Goal: Information Seeking & Learning: Learn about a topic

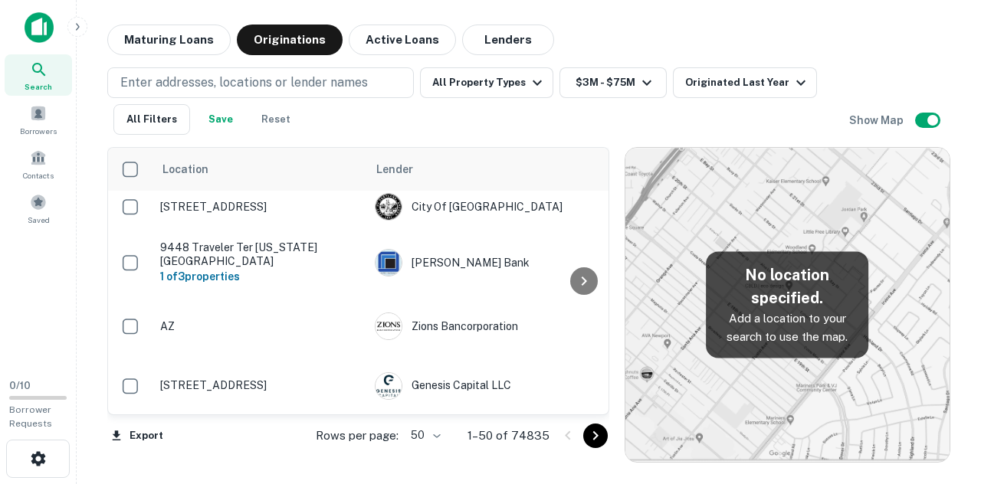
scroll to position [1223, 0]
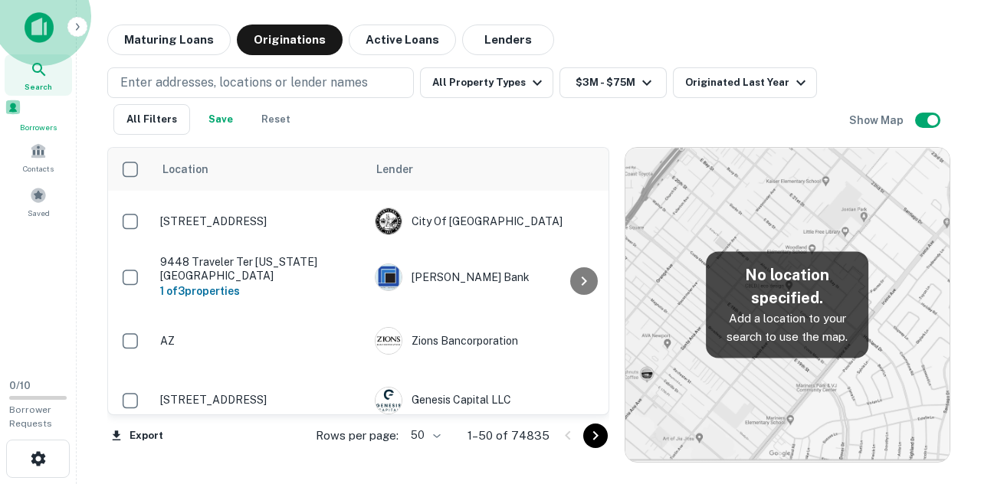
click at [21, 114] on span at bounding box center [13, 107] width 17 height 17
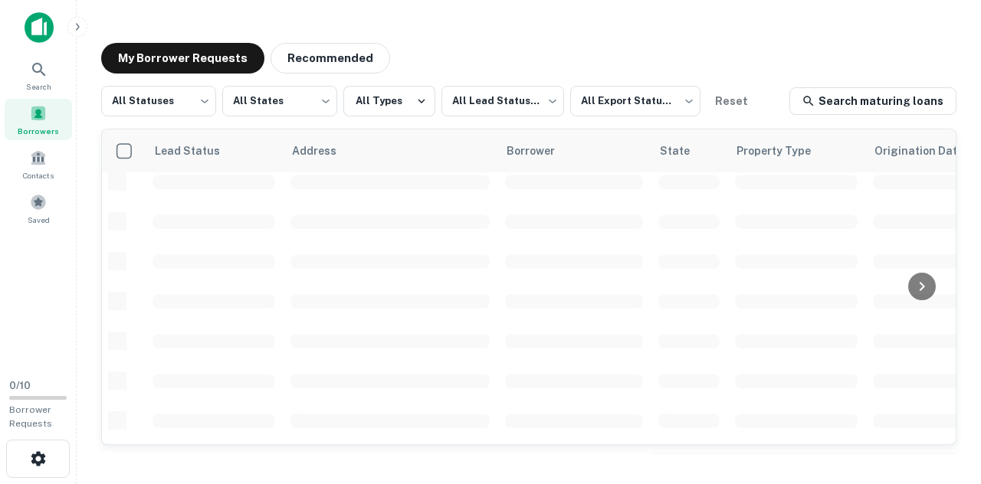
scroll to position [709, 0]
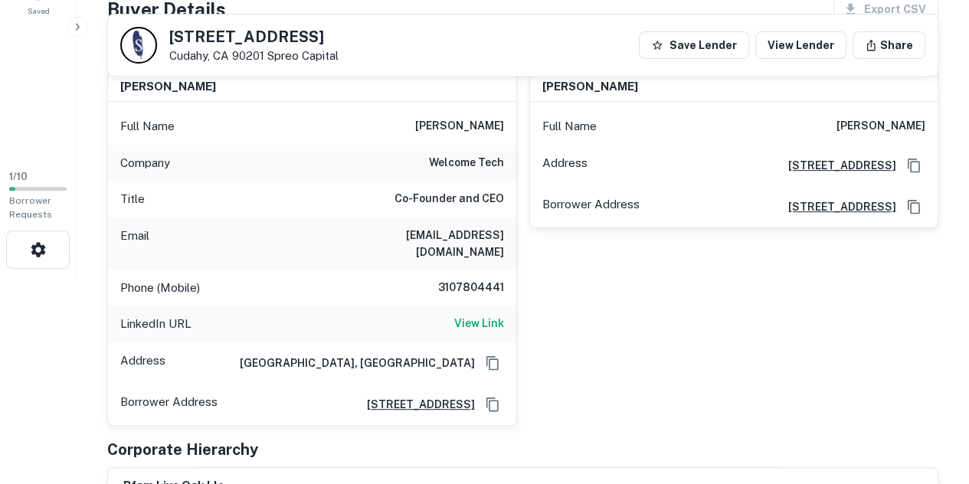
scroll to position [210, 0]
drag, startPoint x: 503, startPoint y: 234, endPoint x: 417, endPoint y: 237, distance: 85.8
click at [417, 237] on h6 "amir@urwelco.me" at bounding box center [412, 243] width 184 height 34
copy h6 "amir@urwelco.me"
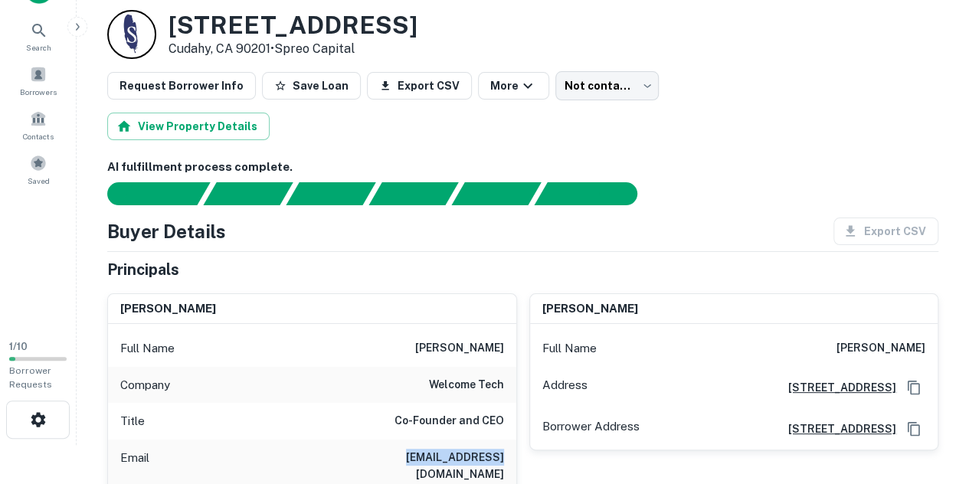
scroll to position [22, 0]
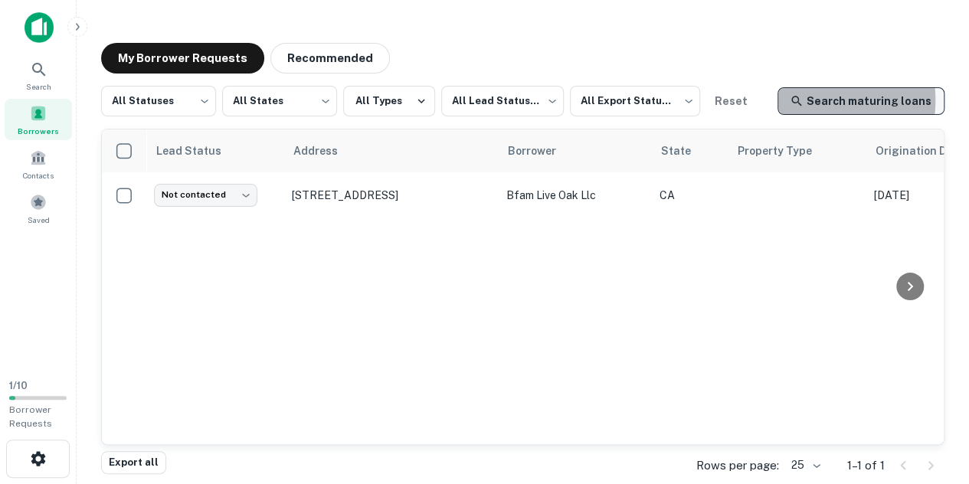
click at [804, 100] on icon at bounding box center [797, 101] width 14 height 14
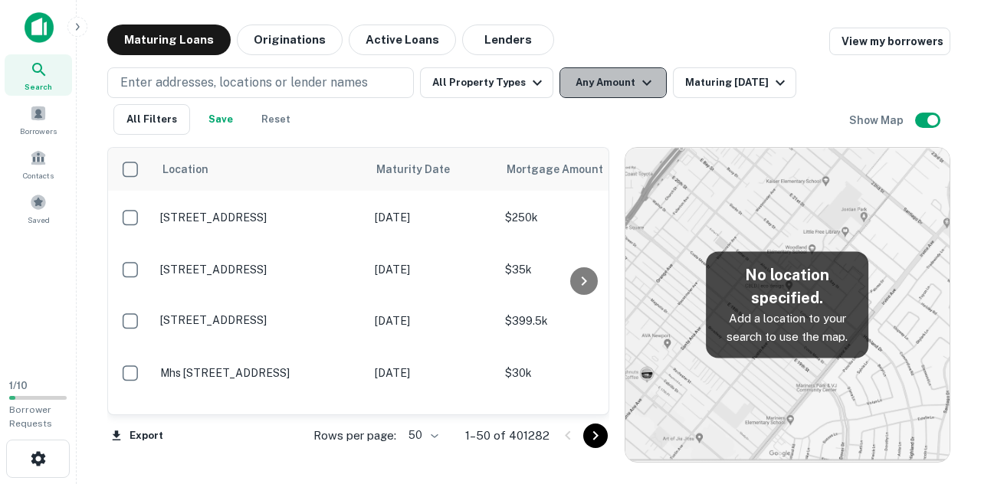
click at [581, 87] on button "Any Amount" at bounding box center [612, 82] width 107 height 31
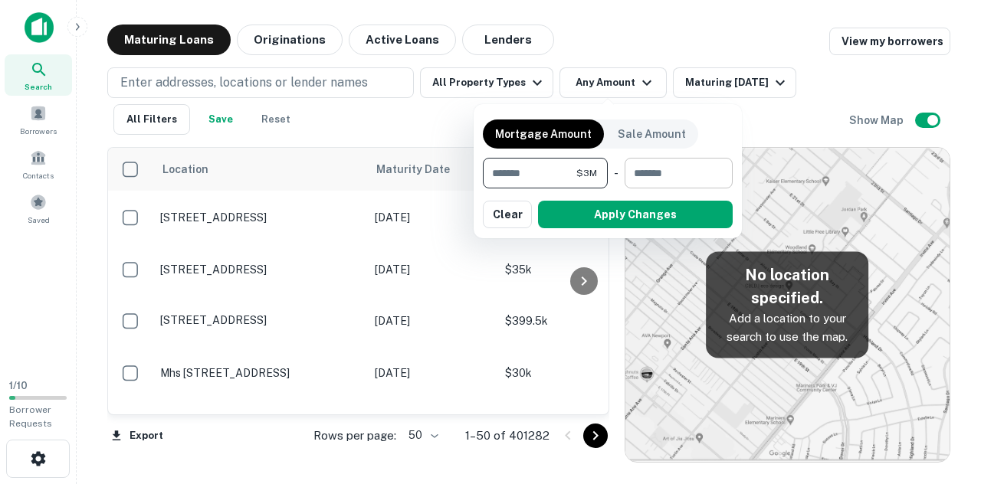
type input "*******"
click at [628, 171] on input "number" at bounding box center [672, 173] width 97 height 31
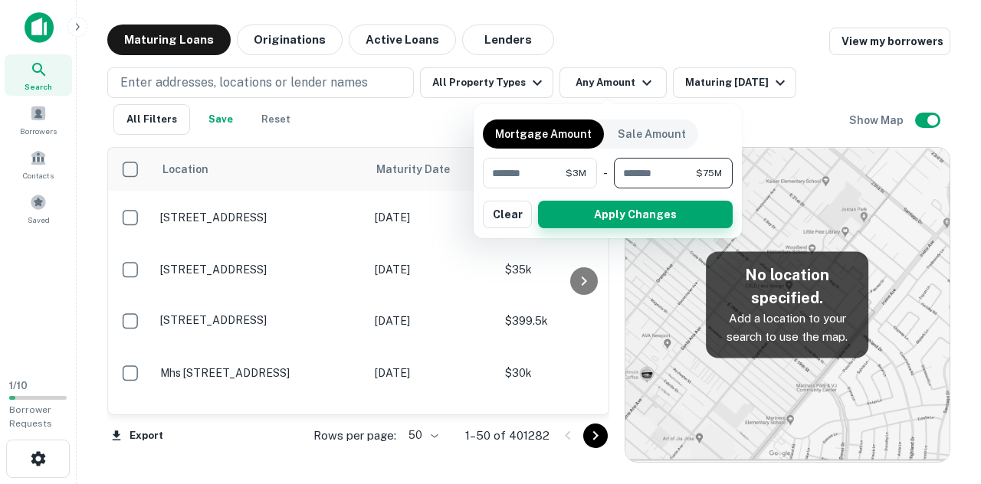
type input "********"
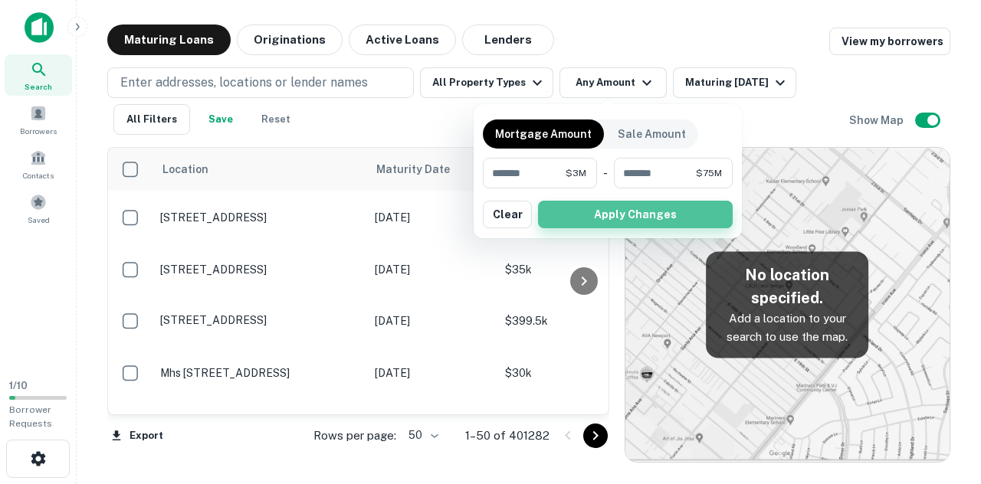
click at [619, 211] on button "Apply Changes" at bounding box center [635, 215] width 195 height 28
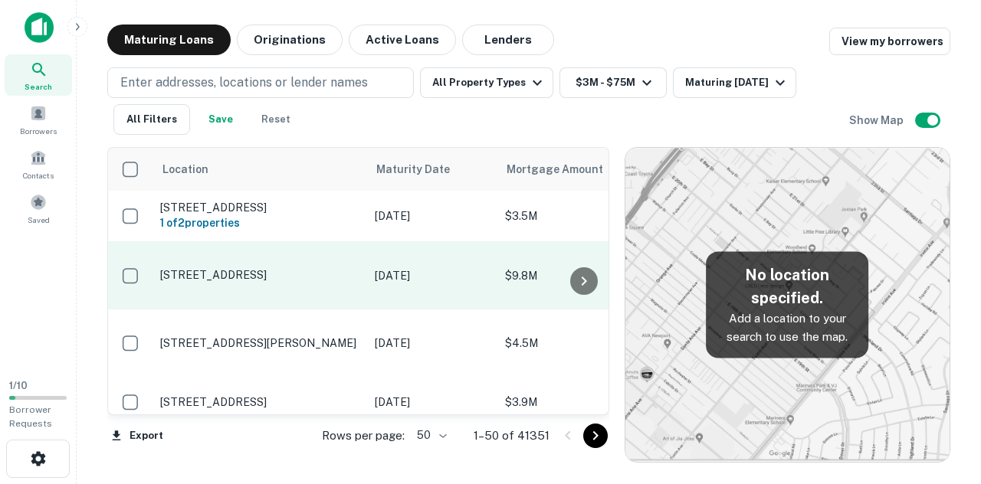
click at [411, 272] on p "[DATE]" at bounding box center [432, 275] width 115 height 17
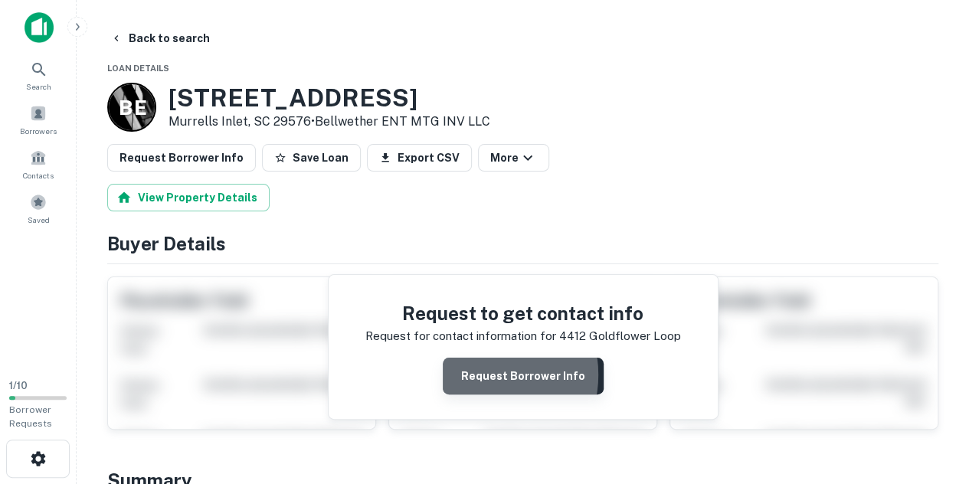
click at [478, 373] on button "Request Borrower Info" at bounding box center [523, 376] width 161 height 37
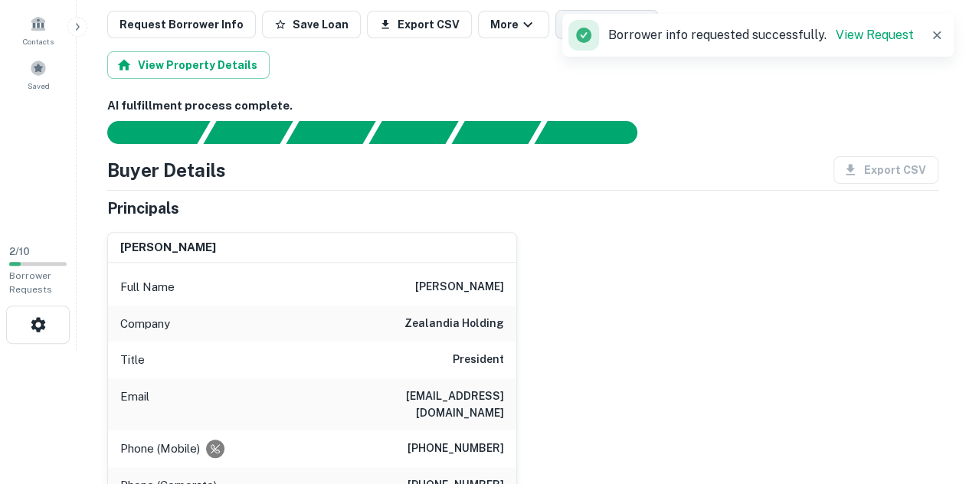
scroll to position [136, 0]
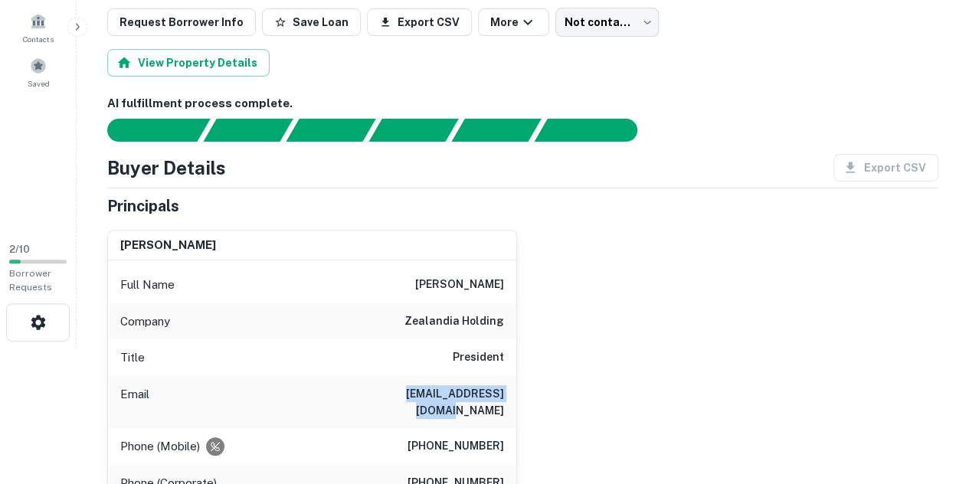
drag, startPoint x: 378, startPoint y: 391, endPoint x: 506, endPoint y: 393, distance: 127.9
click at [506, 393] on div "Email [EMAIL_ADDRESS][DOMAIN_NAME]" at bounding box center [312, 402] width 408 height 52
copy h6 "[EMAIL_ADDRESS][DOMAIN_NAME]"
click at [866, 224] on div "[PERSON_NAME] Full Name [PERSON_NAME] Company zealandia holding Title President…" at bounding box center [516, 438] width 843 height 441
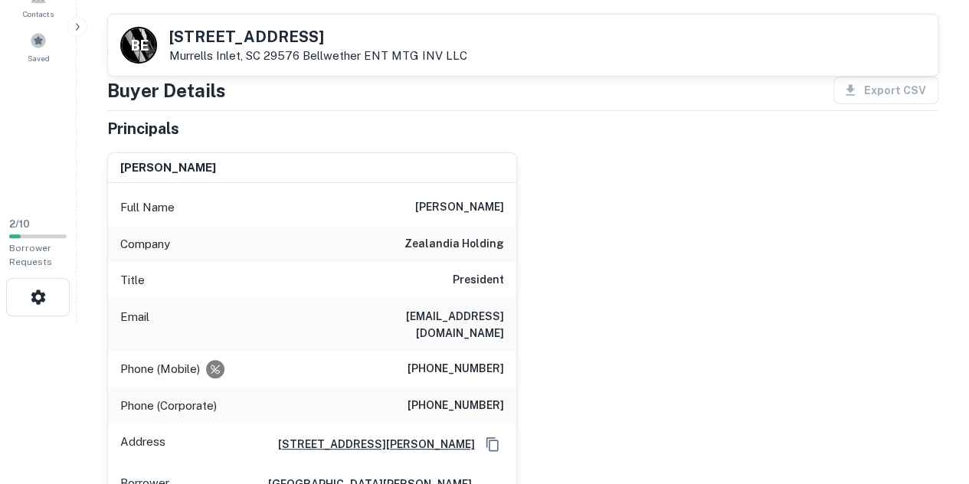
scroll to position [165, 0]
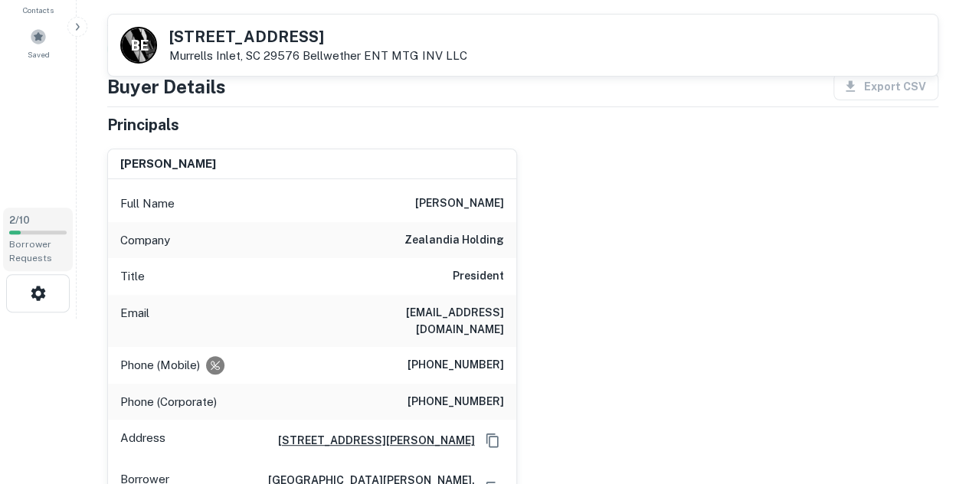
click at [58, 243] on div "Borrower Requests" at bounding box center [37, 251] width 57 height 28
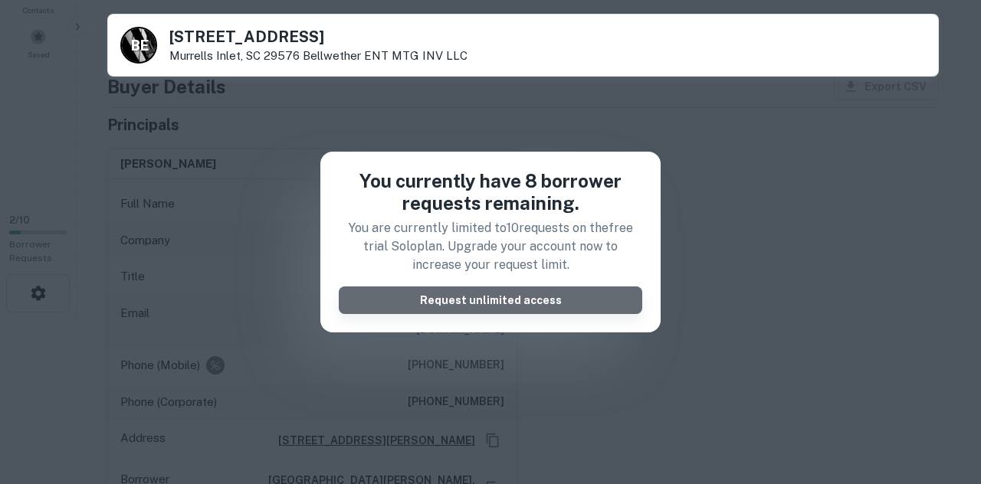
click at [349, 300] on button "Request unlimited access" at bounding box center [490, 301] width 303 height 28
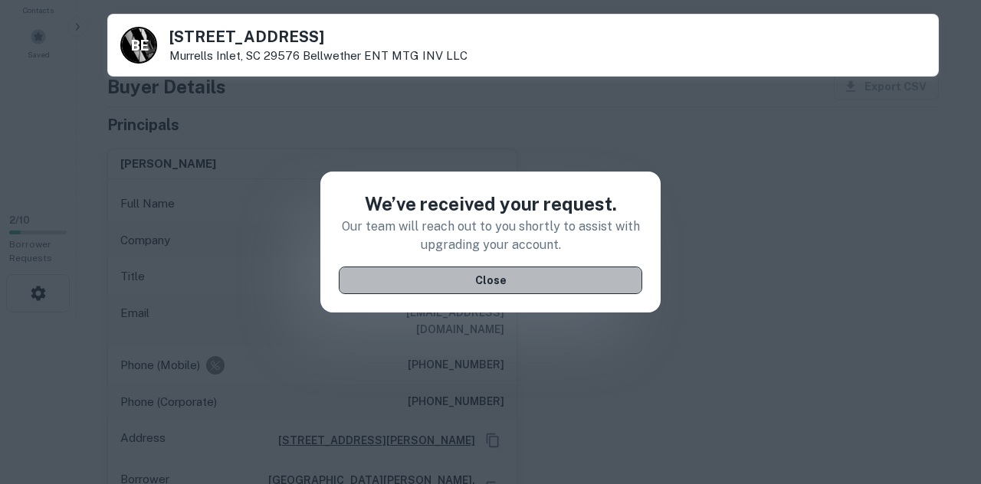
click at [389, 272] on button "Close" at bounding box center [490, 281] width 303 height 28
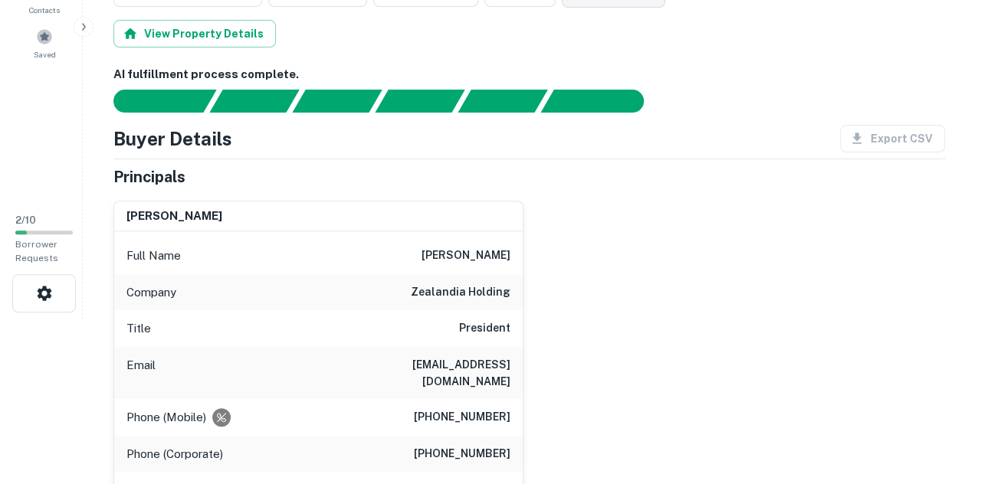
scroll to position [0, 0]
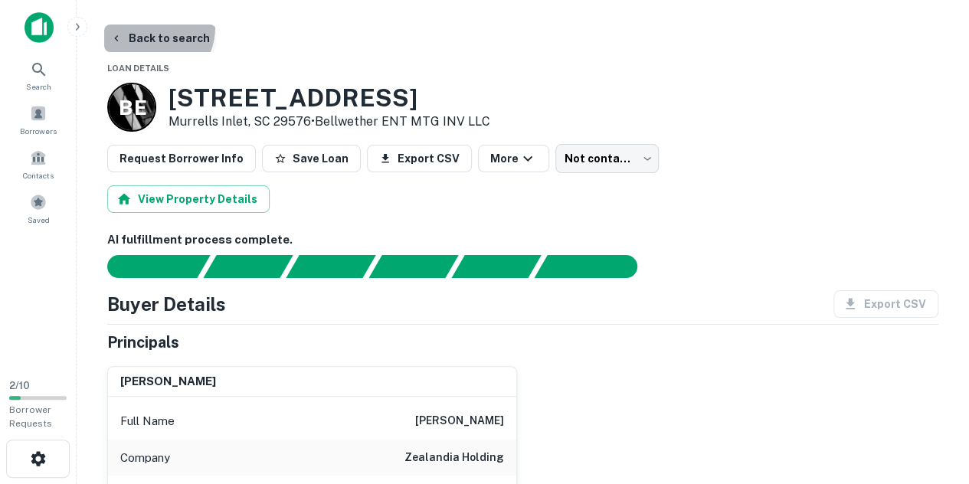
click at [145, 27] on button "Back to search" at bounding box center [160, 39] width 112 height 28
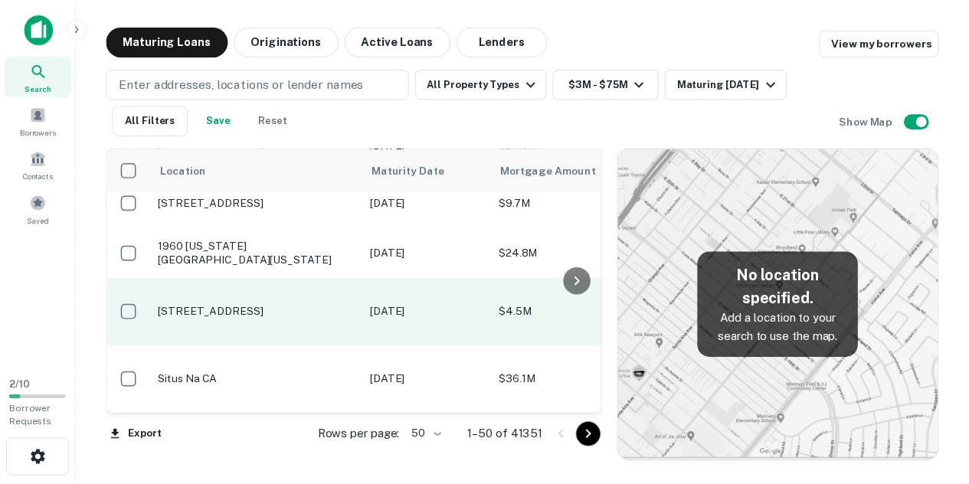
scroll to position [1184, 0]
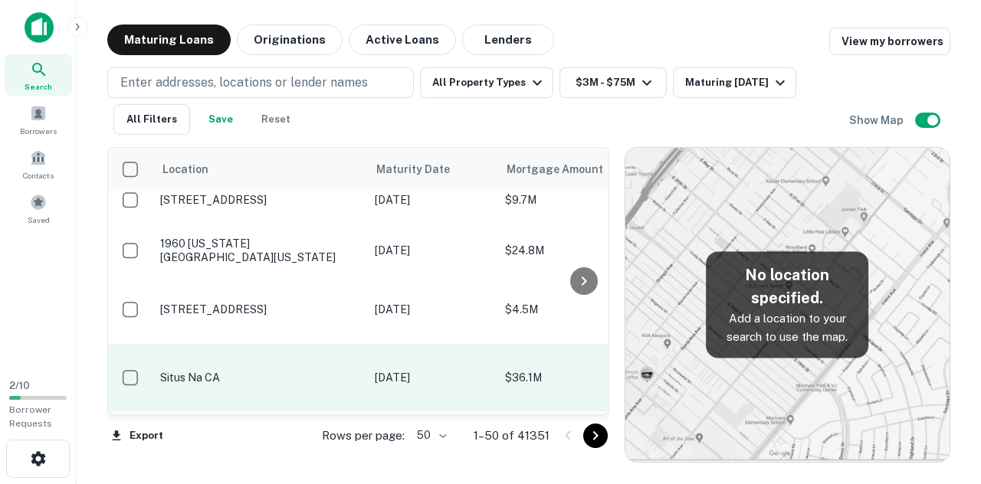
click at [408, 344] on td "[DATE]" at bounding box center [432, 377] width 130 height 67
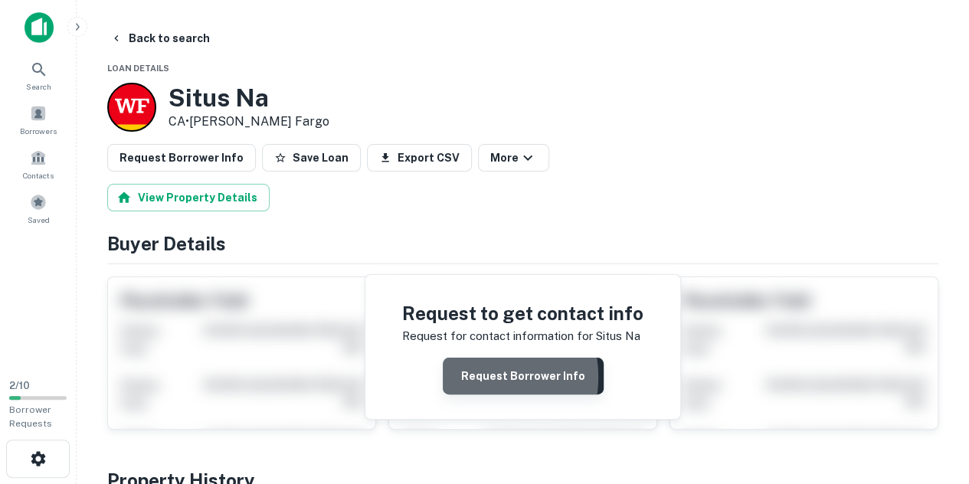
click at [477, 375] on button "Request Borrower Info" at bounding box center [523, 376] width 161 height 37
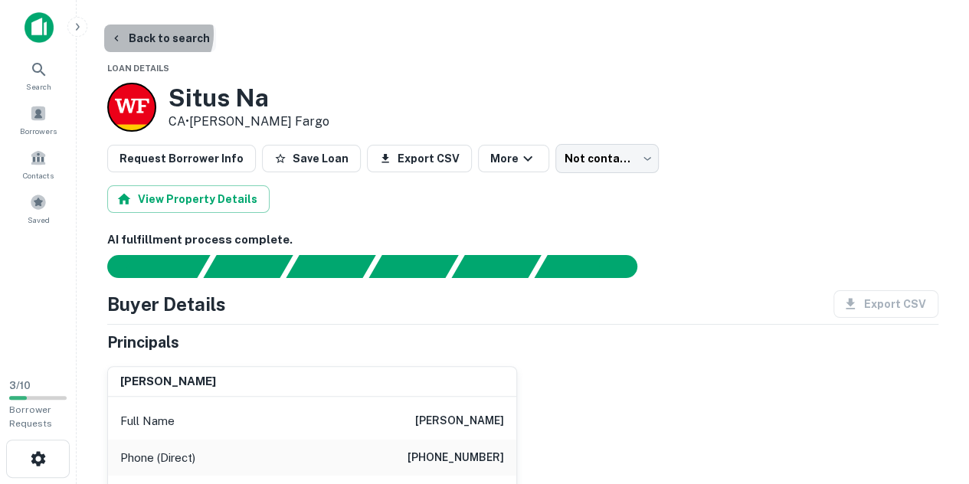
click at [154, 34] on button "Back to search" at bounding box center [160, 39] width 112 height 28
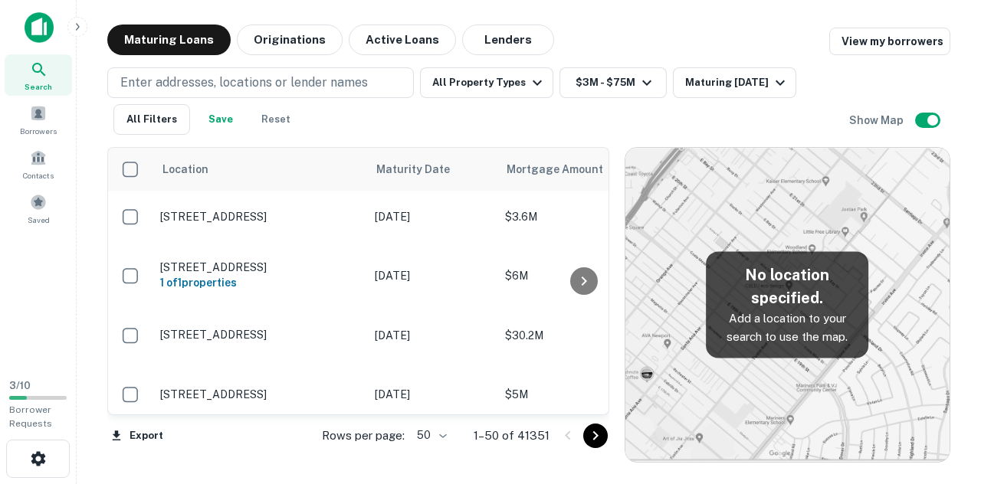
scroll to position [2541, 0]
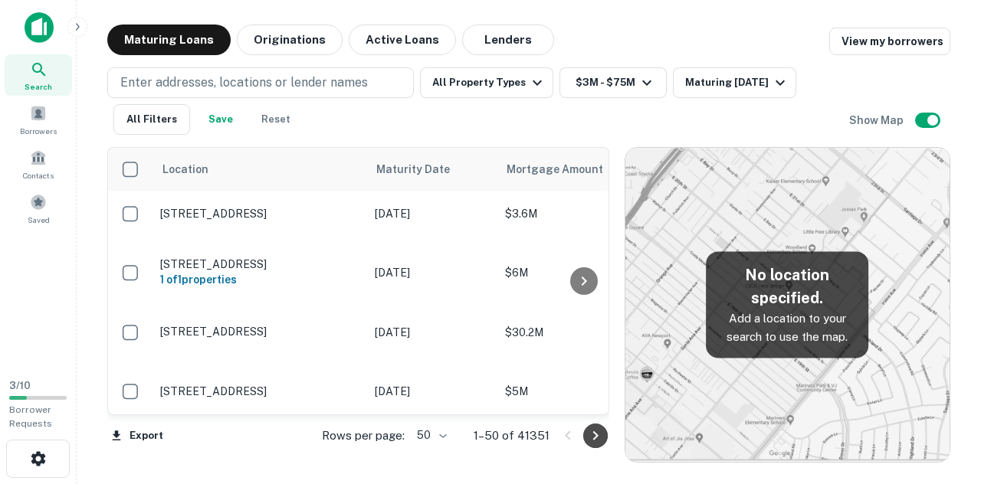
click at [595, 439] on icon "Go to next page" at bounding box center [595, 436] width 18 height 18
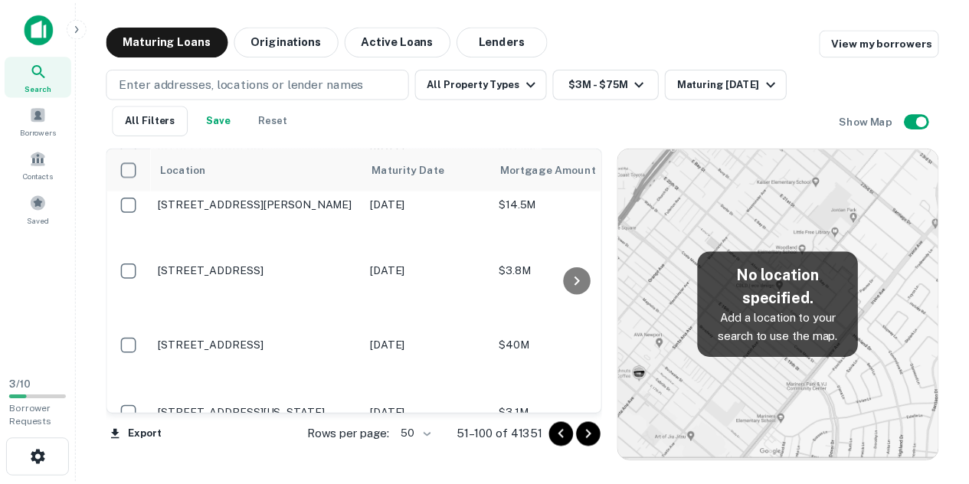
scroll to position [1332, 0]
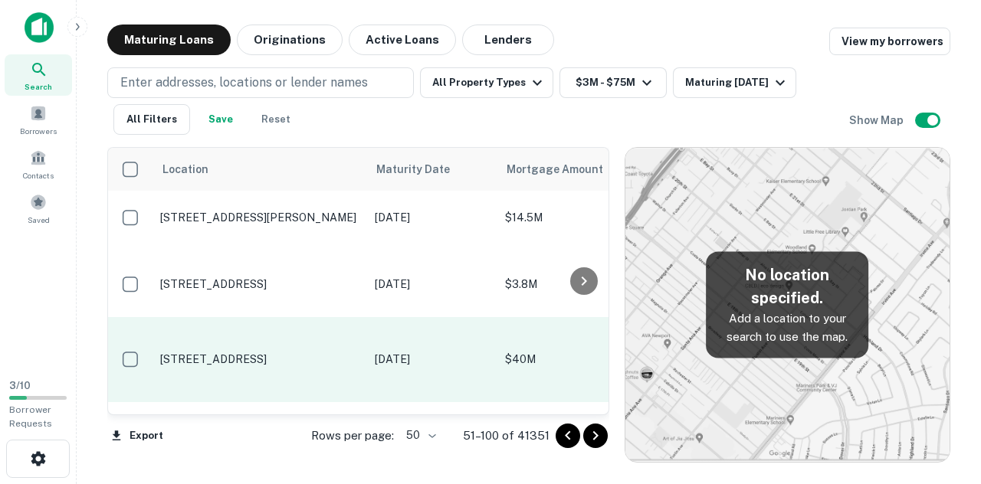
click at [391, 351] on p "[DATE]" at bounding box center [432, 359] width 115 height 17
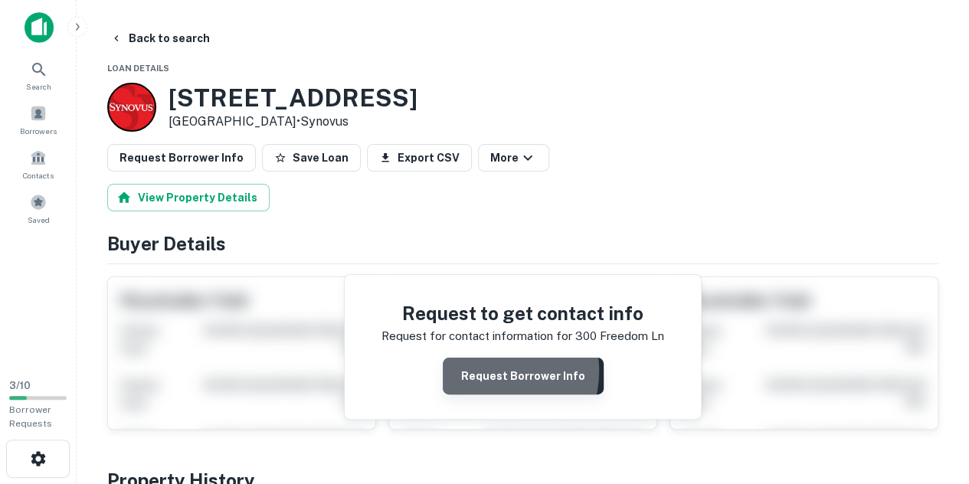
click at [494, 370] on button "Request Borrower Info" at bounding box center [523, 376] width 161 height 37
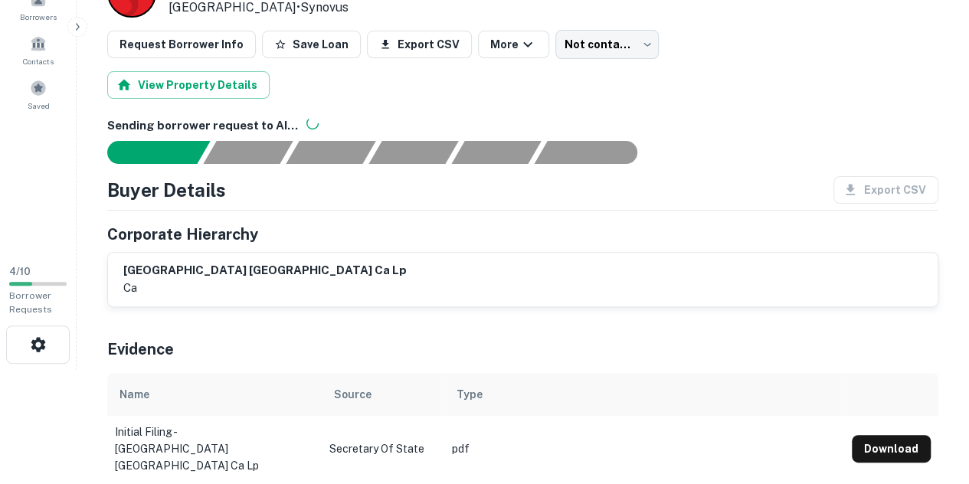
scroll to position [116, 0]
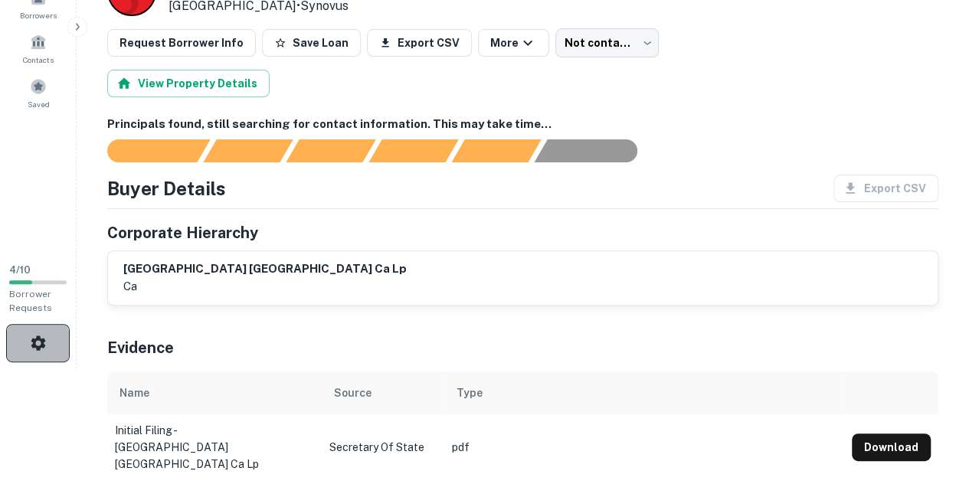
click at [61, 339] on button "button" at bounding box center [38, 343] width 64 height 38
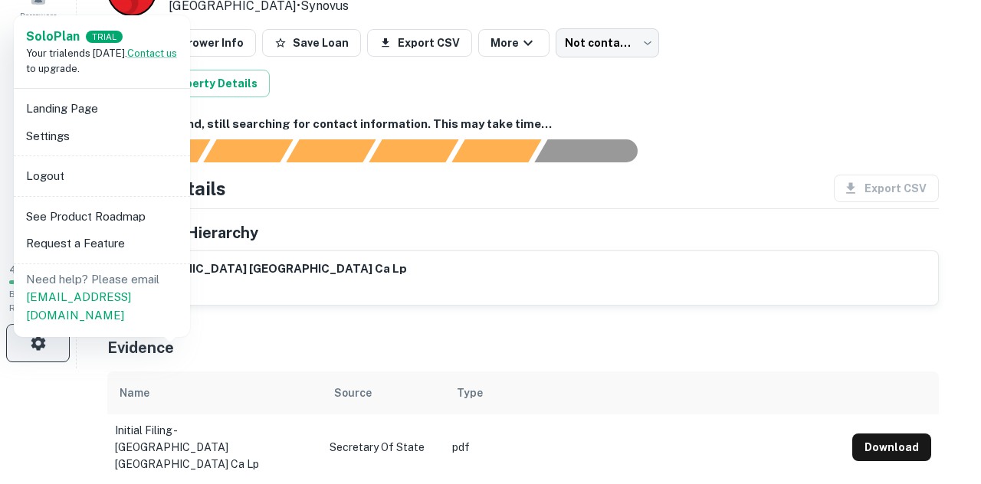
click at [61, 339] on div at bounding box center [490, 242] width 981 height 484
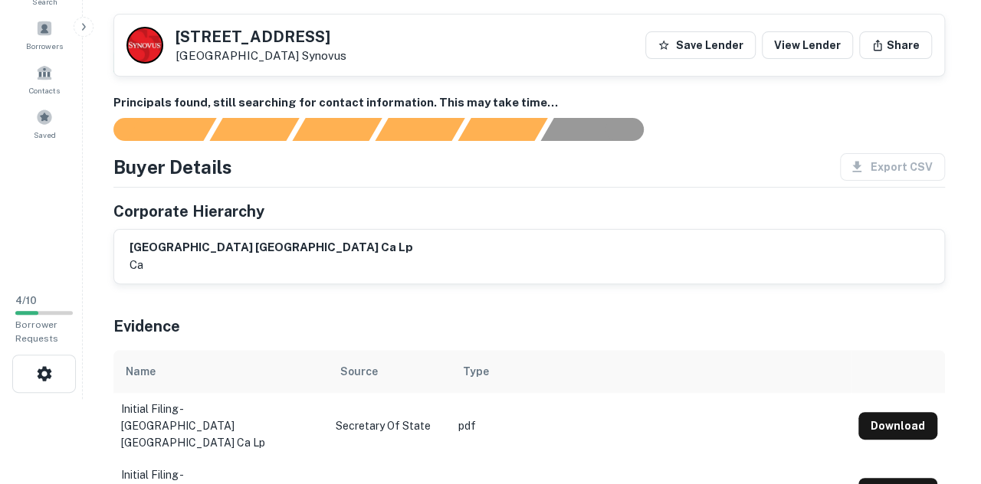
scroll to position [0, 0]
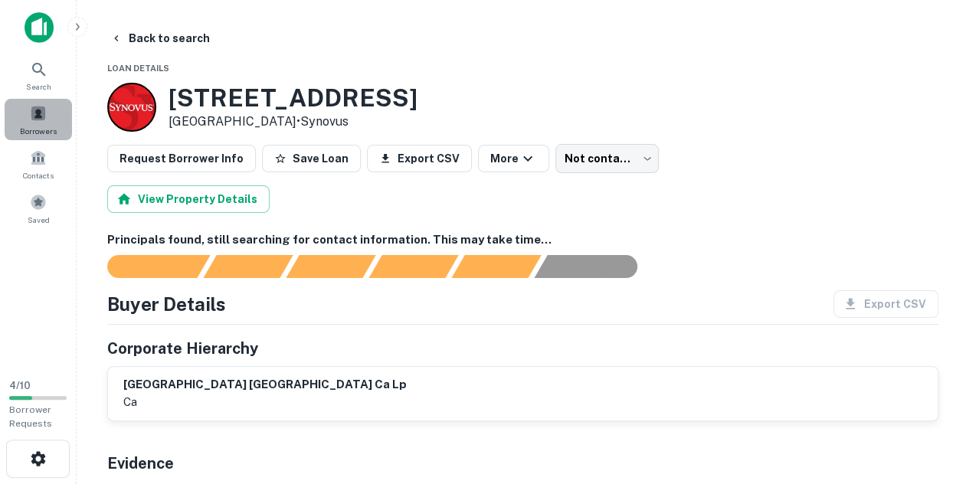
click at [44, 120] on span at bounding box center [38, 113] width 17 height 17
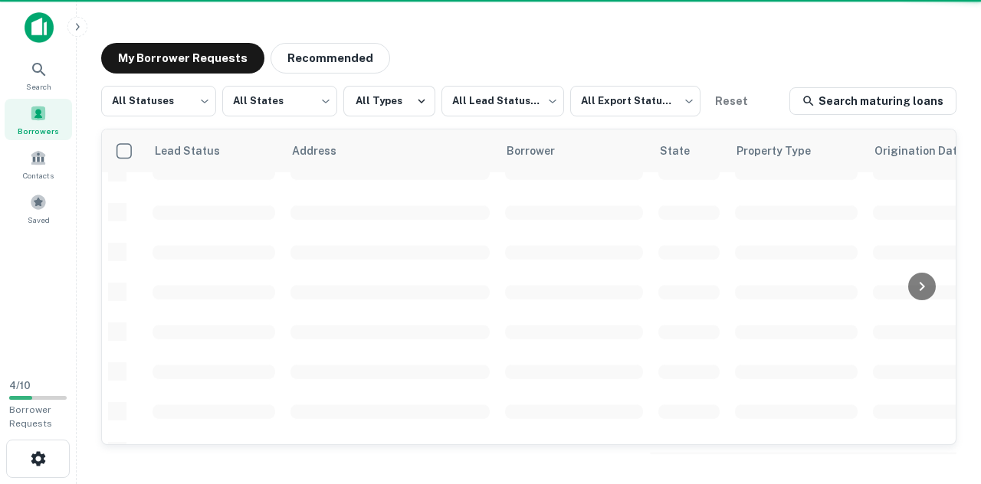
scroll to position [729, 0]
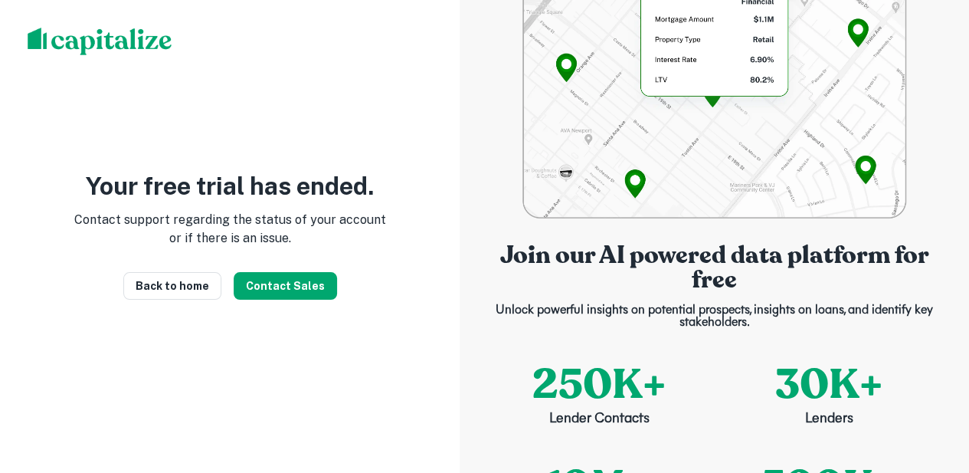
scroll to position [2, 0]
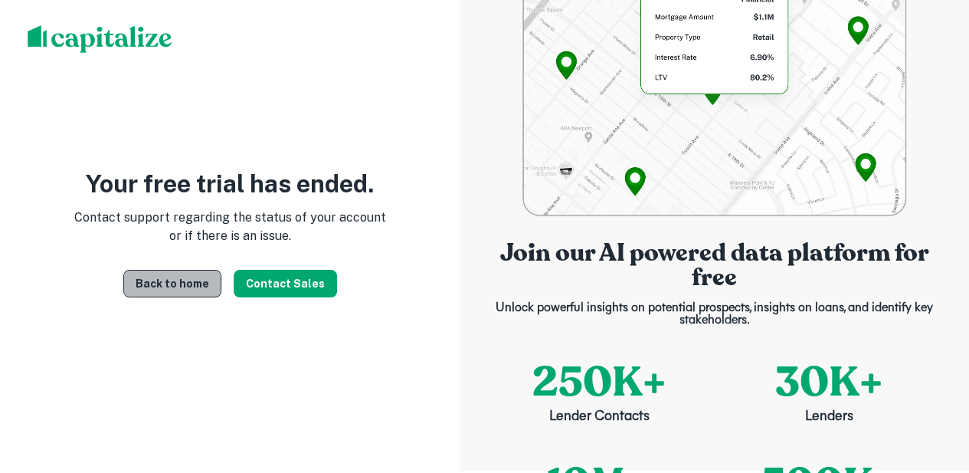
click at [178, 286] on link "Back to home" at bounding box center [172, 284] width 98 height 28
